Goal: Transaction & Acquisition: Purchase product/service

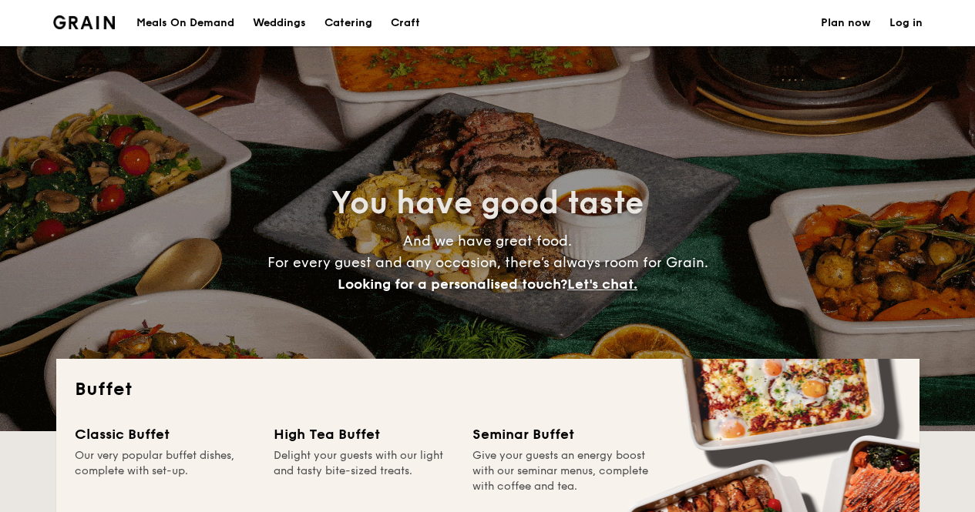
select select
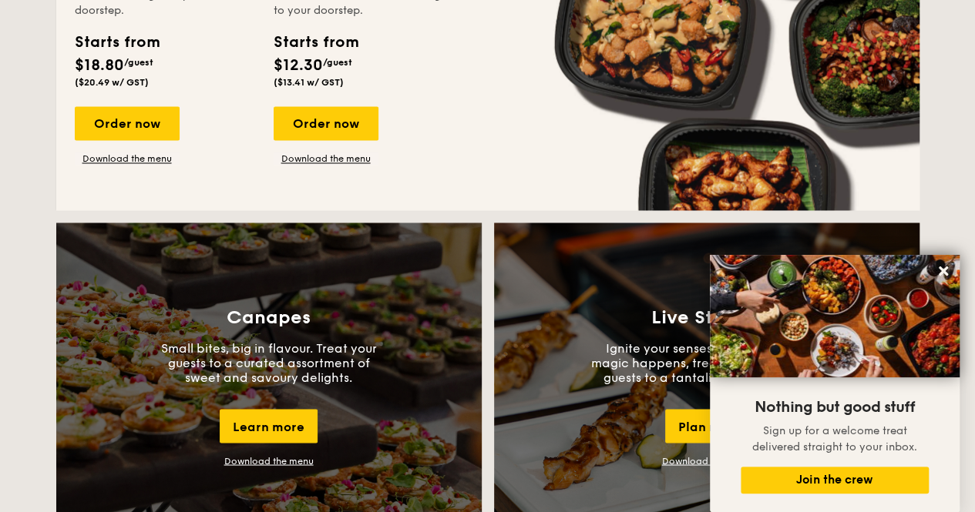
scroll to position [1002, 0]
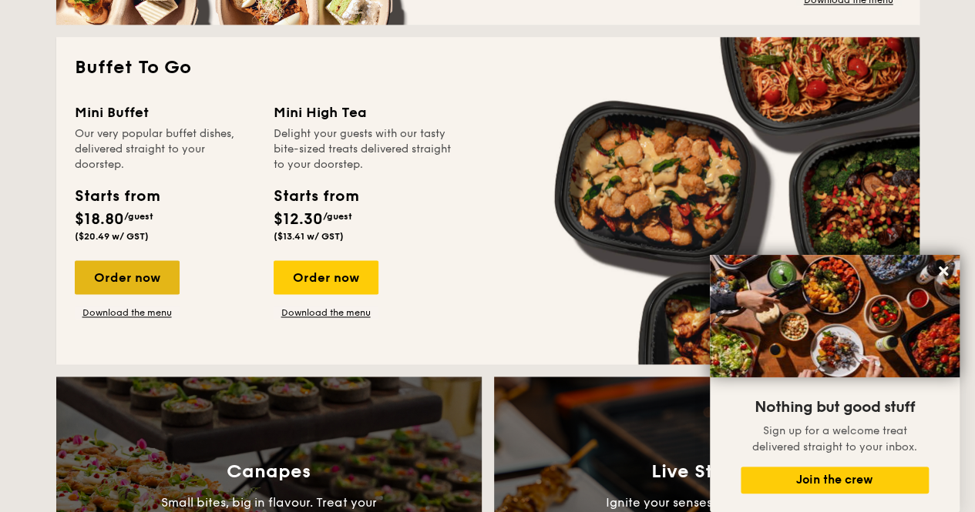
click at [145, 282] on div "Order now" at bounding box center [127, 277] width 105 height 34
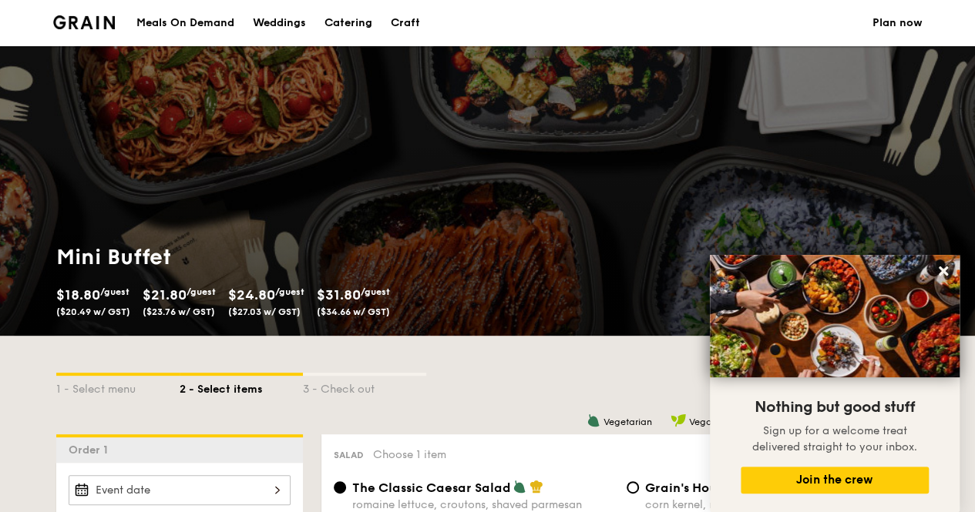
scroll to position [231, 0]
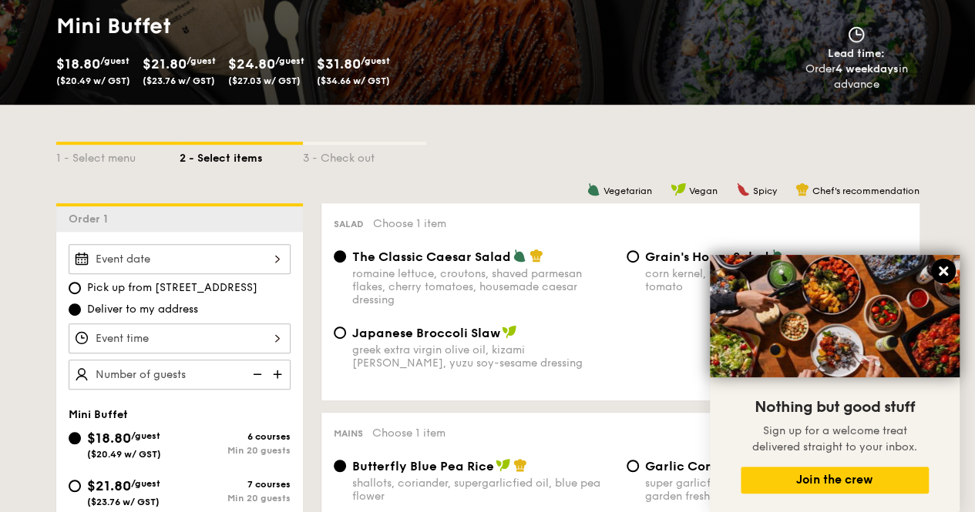
click at [948, 272] on icon at bounding box center [943, 271] width 14 height 14
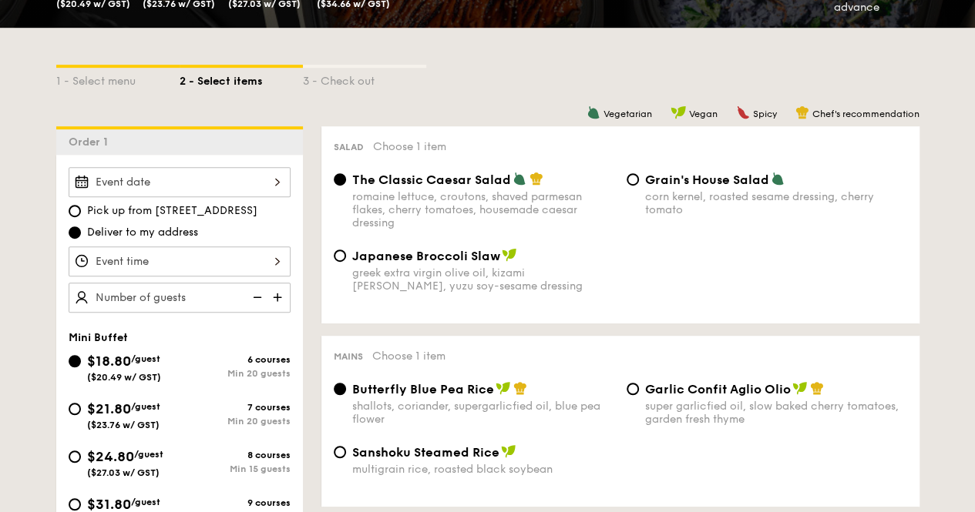
scroll to position [539, 0]
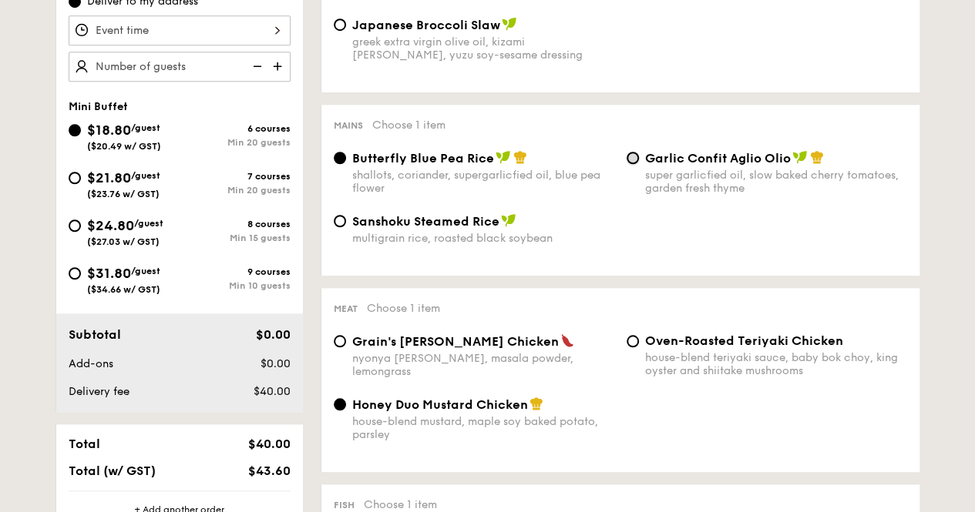
click at [635, 159] on input "Garlic Confit Aglio Olio super garlicfied oil, slow baked cherry tomatoes, gard…" at bounding box center [633, 158] width 12 height 12
radio input "true"
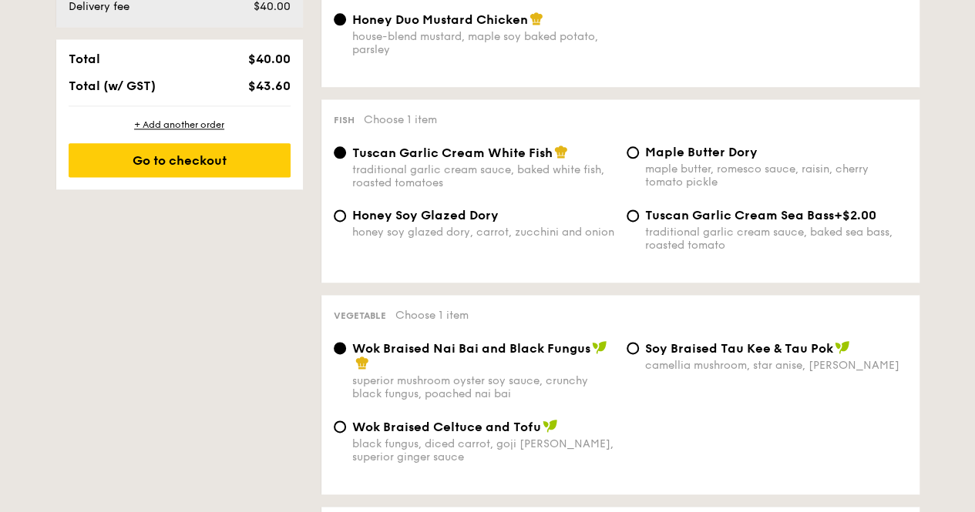
scroll to position [1310, 0]
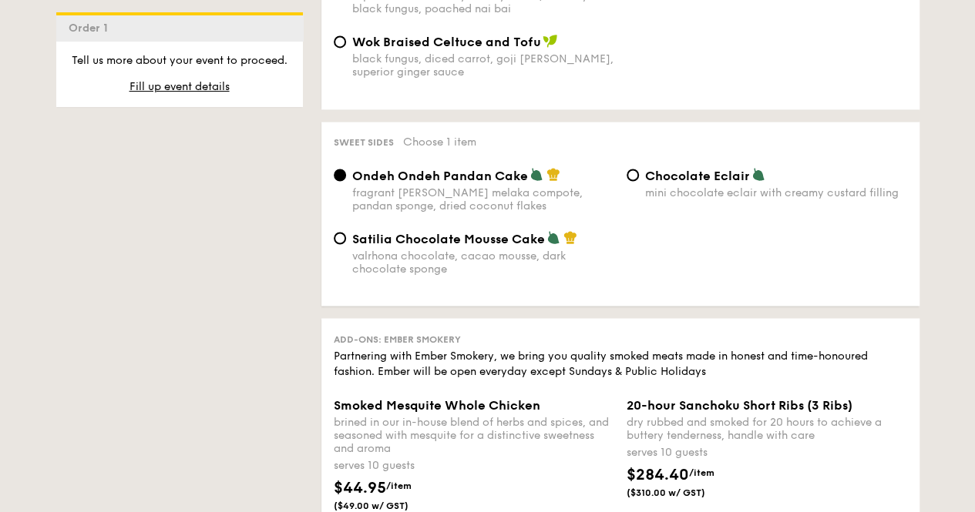
click at [639, 180] on div "Chocolate Eclair mini chocolate eclair with creamy custard filling" at bounding box center [766, 183] width 293 height 32
click at [636, 181] on input "Chocolate Eclair mini chocolate eclair with creamy custard filling" at bounding box center [633, 175] width 12 height 12
radio input "true"
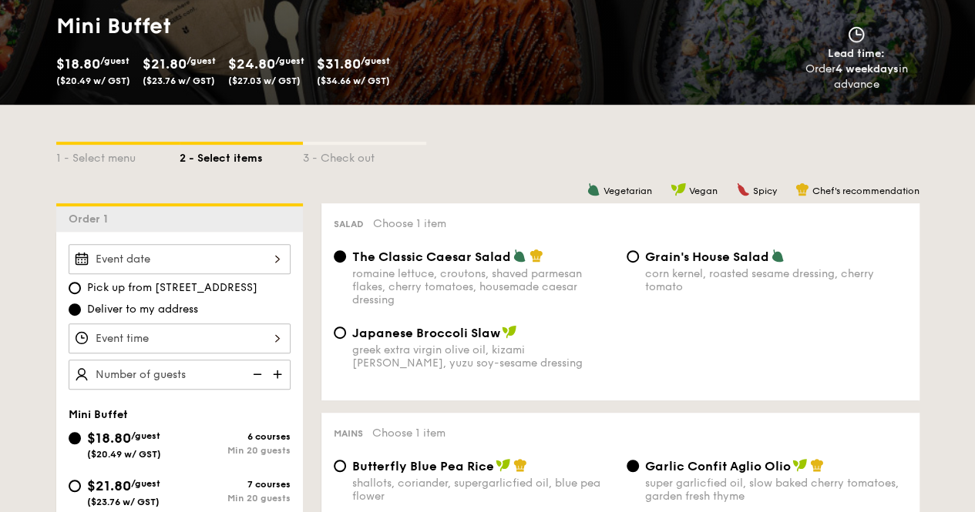
scroll to position [0, 0]
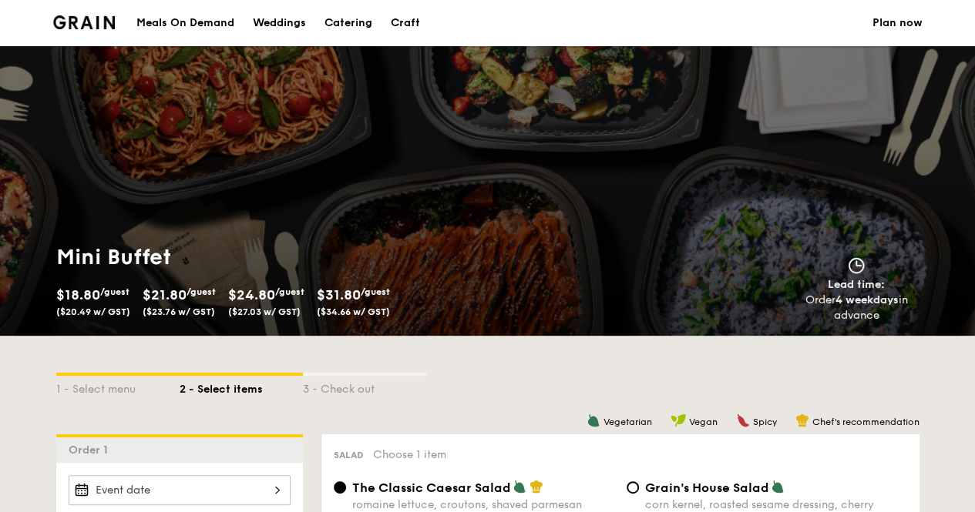
select select
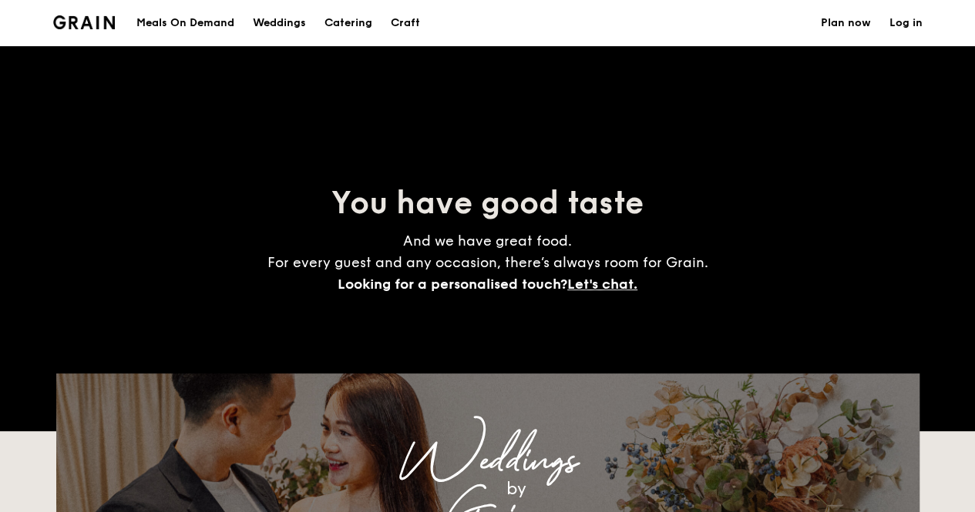
scroll to position [2346, 0]
